Goal: Task Accomplishment & Management: Complete application form

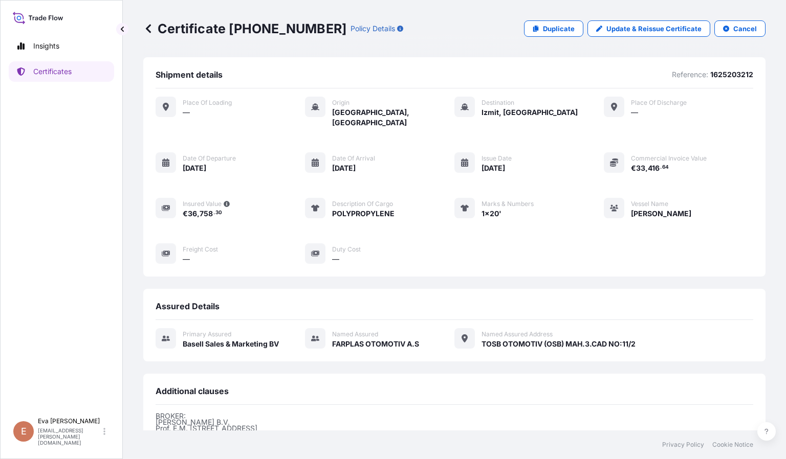
scroll to position [133, 0]
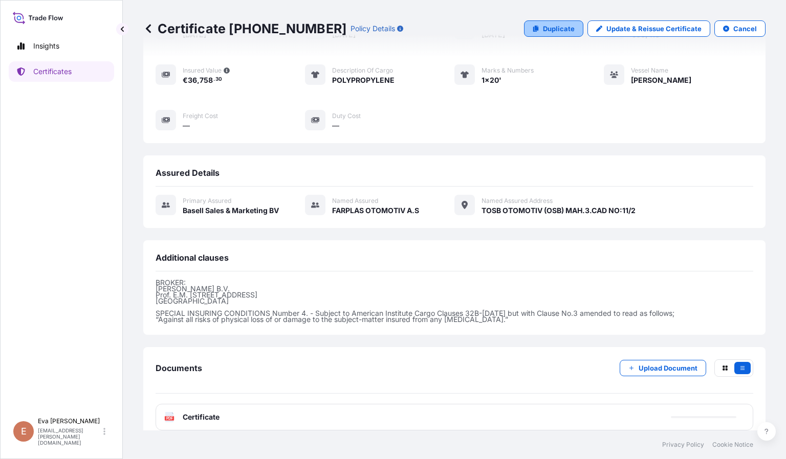
click at [548, 26] on p "Duplicate" at bounding box center [559, 29] width 32 height 10
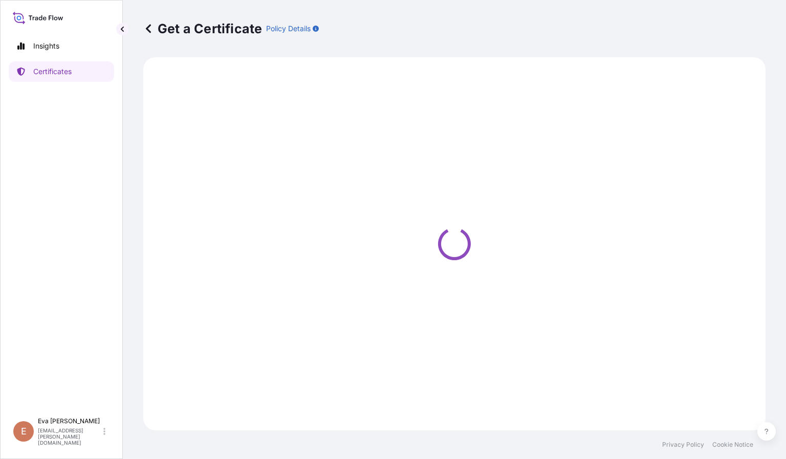
select select "Sea"
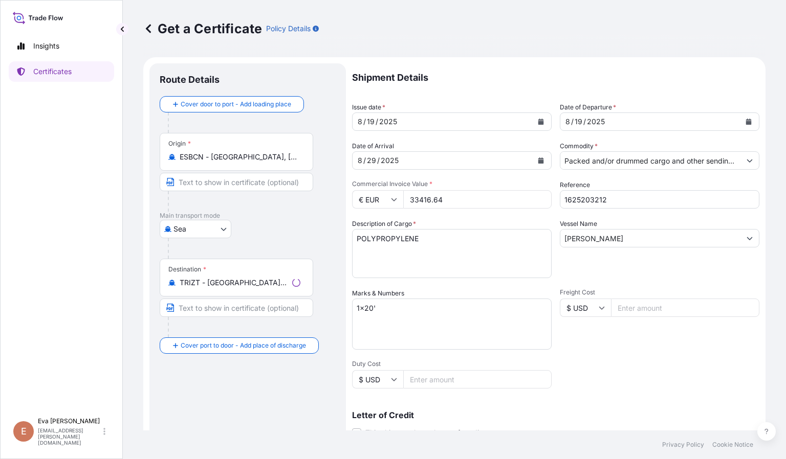
select select "32164"
click at [604, 198] on input "1625203212" at bounding box center [659, 199] width 199 height 18
type input "1625204310"
click at [617, 162] on input "Packed and/or drummed cargo and other sendings - non bulk" at bounding box center [650, 160] width 180 height 18
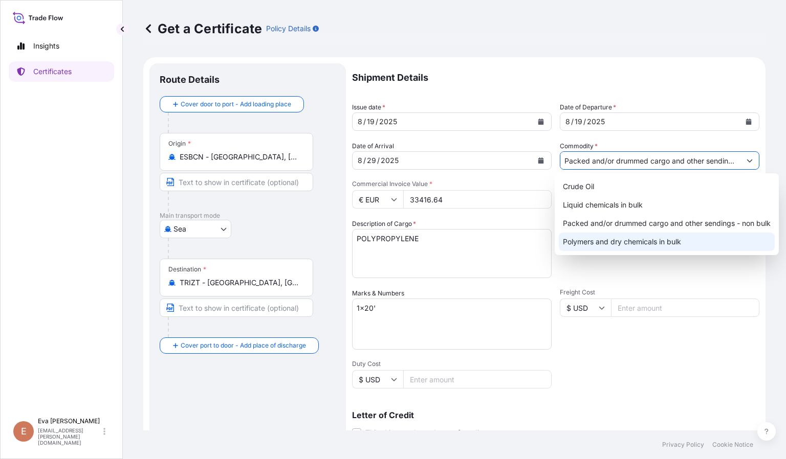
click at [632, 246] on div "Polymers and dry chemicals in bulk" at bounding box center [667, 242] width 216 height 18
type input "Polymers and dry chemicals in bulk"
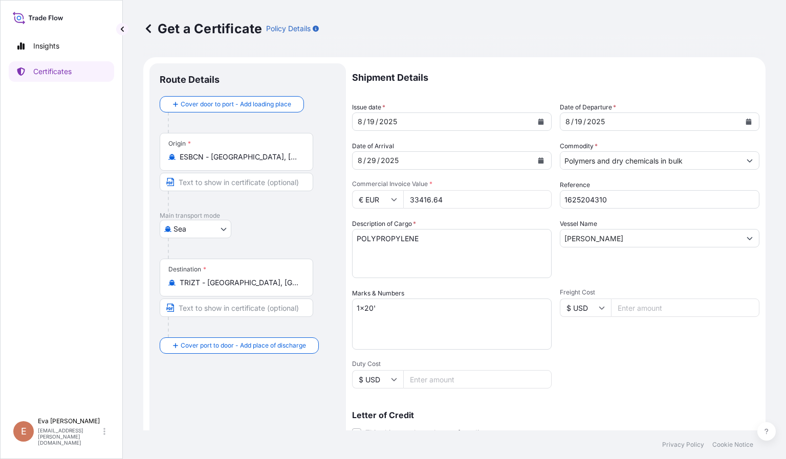
drag, startPoint x: 456, startPoint y: 198, endPoint x: 375, endPoint y: 198, distance: 80.8
click at [375, 198] on div "€ EUR 33416.64" at bounding box center [451, 199] width 199 height 18
drag, startPoint x: 467, startPoint y: 199, endPoint x: 384, endPoint y: 192, distance: 83.2
click at [384, 192] on div "€ EUR 33416.64" at bounding box center [451, 199] width 199 height 18
paste input "4.28"
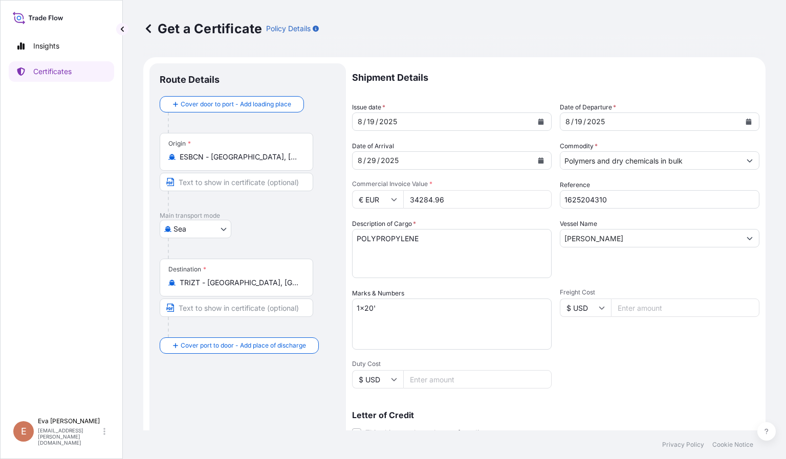
type input "34284.96"
click at [622, 376] on div "Shipment Details Issue date * [DATE] Date of Departure * [DATE] Date of Arrival…" at bounding box center [555, 306] width 407 height 487
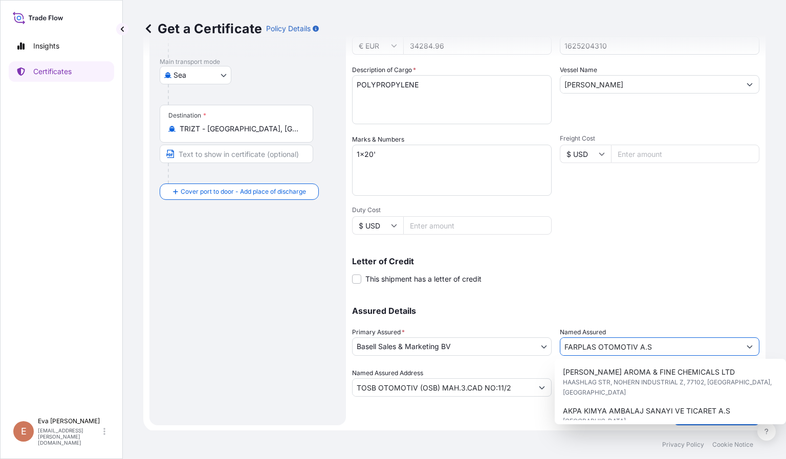
drag, startPoint x: 685, startPoint y: 344, endPoint x: 539, endPoint y: 340, distance: 146.4
click at [539, 340] on div "Assured Details Primary Assured * Basell Sales & Marketing BV Basell Poliolefin…" at bounding box center [555, 346] width 407 height 102
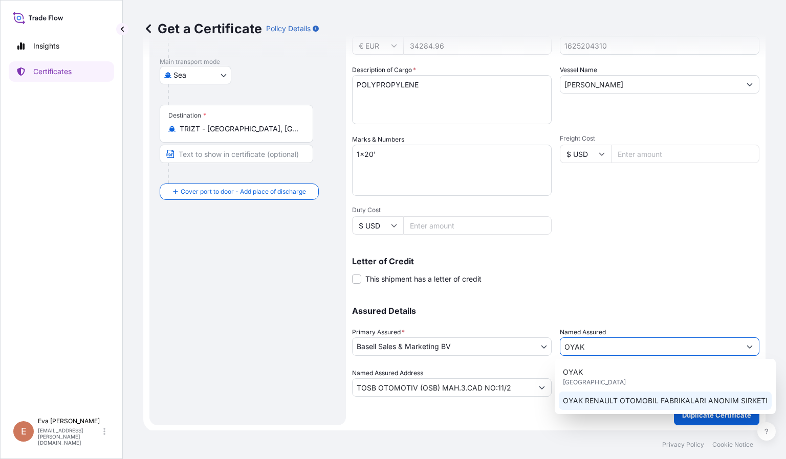
click at [614, 396] on span "OYAK RENAULT OTOMOBIL FABRIKALARI ANONIM SIRKETI" at bounding box center [665, 401] width 205 height 10
type input "OYAK RENAULT OTOMOBIL FABRIKALARI ANONIM SIRKETI"
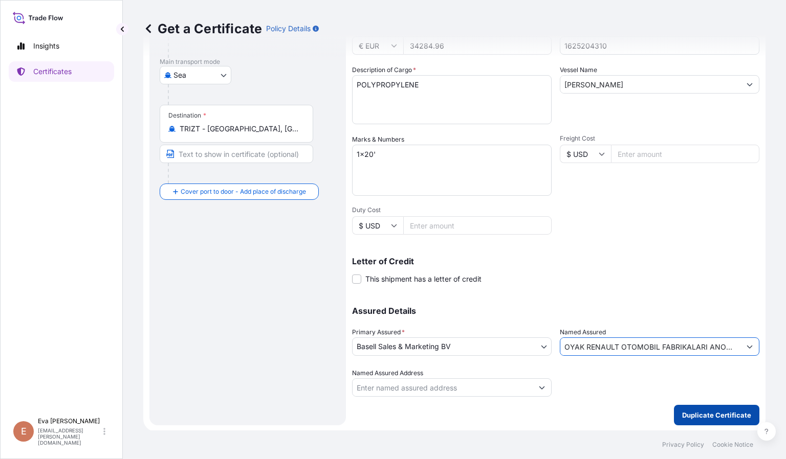
type input "OYAK RENAULT OTOMOBIL FABRIKALARI ANONIM SIRKETI"
click at [703, 413] on p "Duplicate Certificate" at bounding box center [716, 415] width 69 height 10
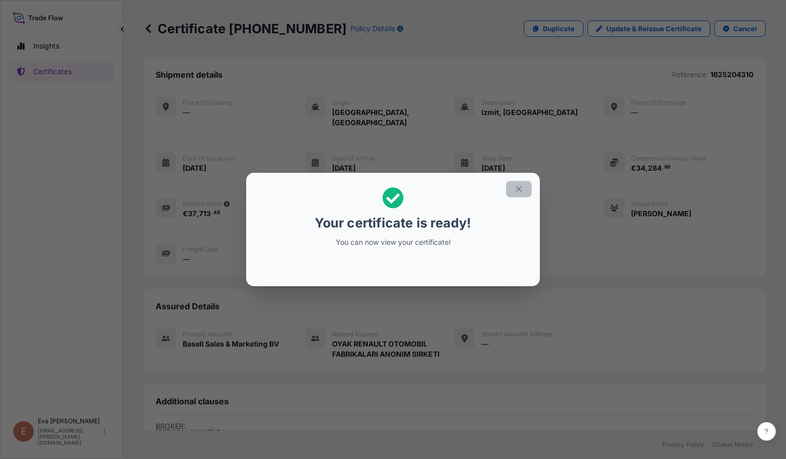
click at [524, 187] on button "button" at bounding box center [519, 189] width 26 height 16
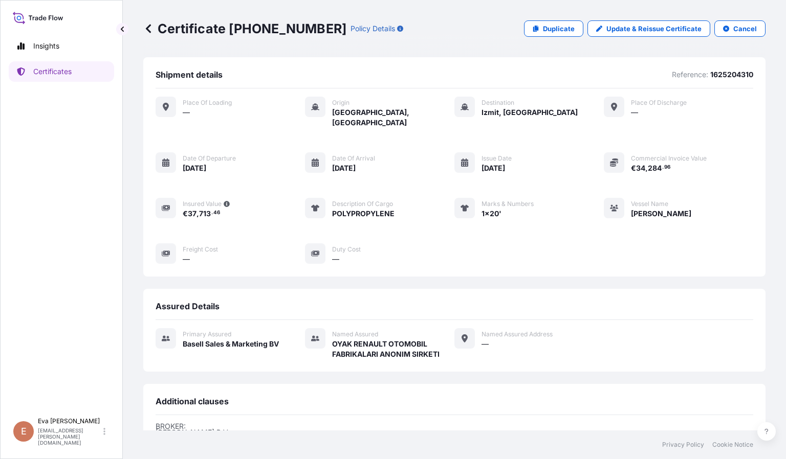
scroll to position [150, 0]
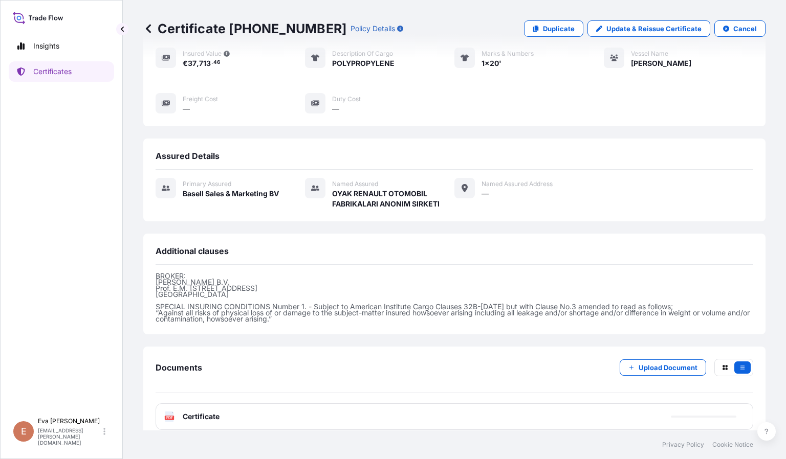
click at [166, 412] on icon at bounding box center [169, 417] width 9 height 10
click at [169, 416] on text "PDF" at bounding box center [169, 418] width 7 height 4
